Goal: Navigation & Orientation: Find specific page/section

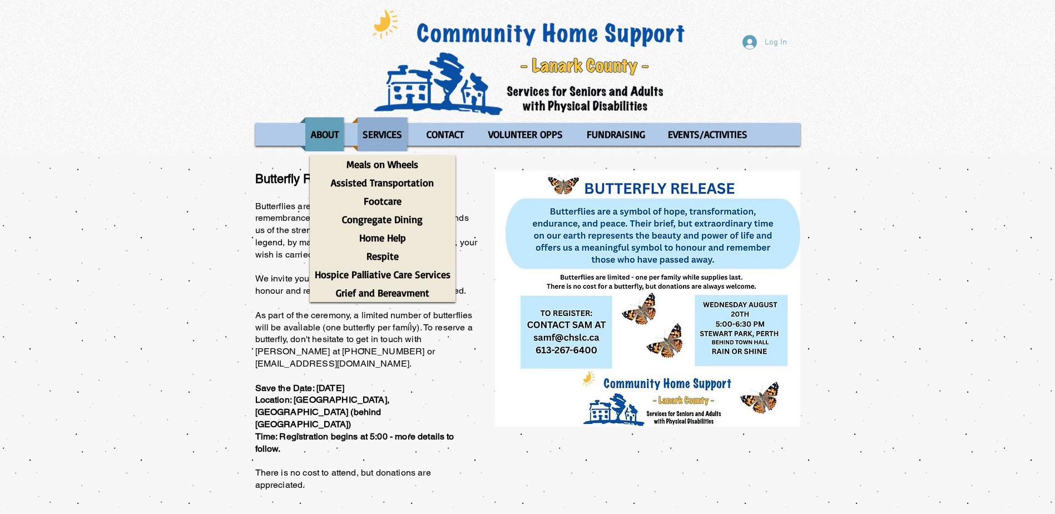
click at [396, 130] on p "SERVICES" at bounding box center [383, 134] width 50 height 34
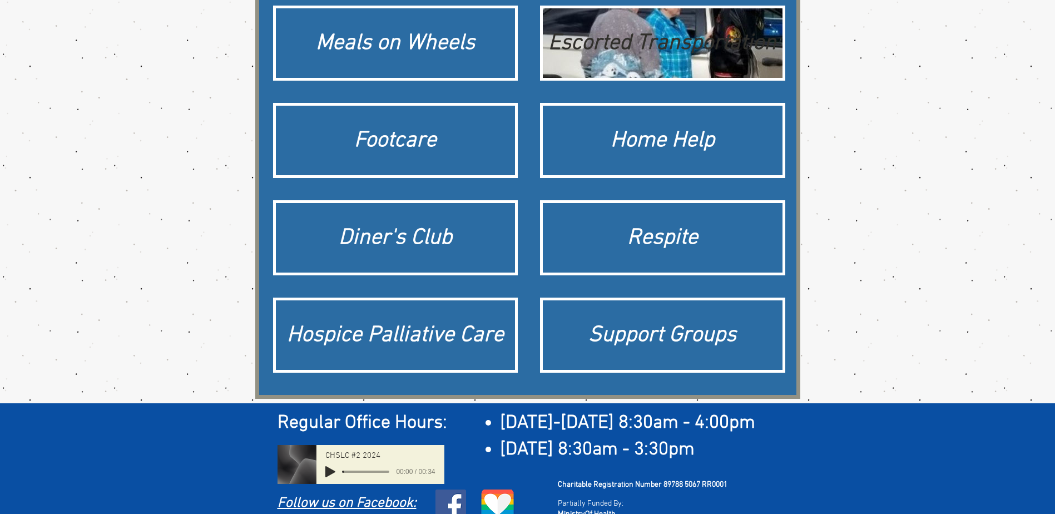
scroll to position [172, 0]
click at [614, 57] on div "Escorted Transportation" at bounding box center [663, 42] width 229 height 31
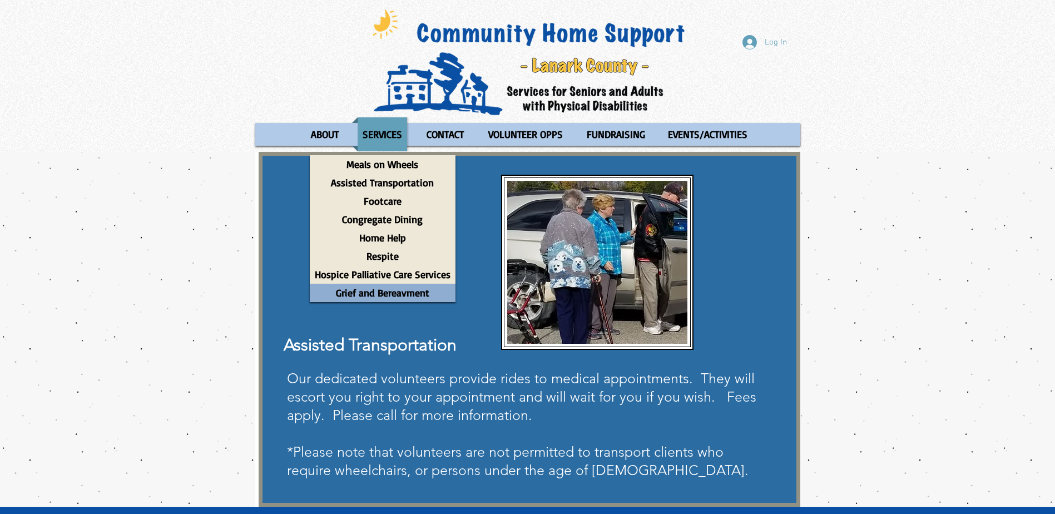
click at [382, 293] on p "Grief and Bereavment" at bounding box center [382, 293] width 103 height 18
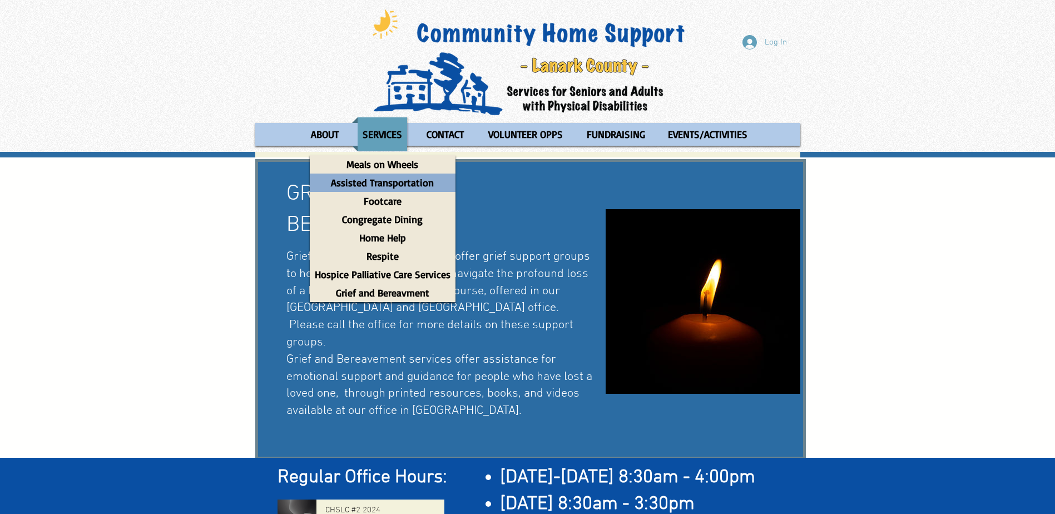
click at [394, 183] on p "Assisted Transportation" at bounding box center [382, 183] width 113 height 18
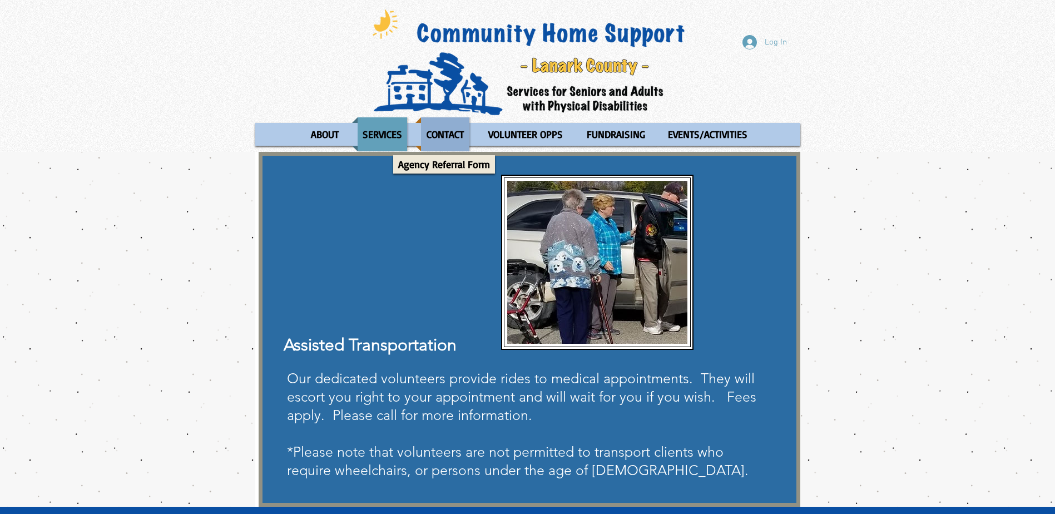
click at [447, 147] on p "CONTACT" at bounding box center [445, 134] width 47 height 34
